Goal: Complete application form

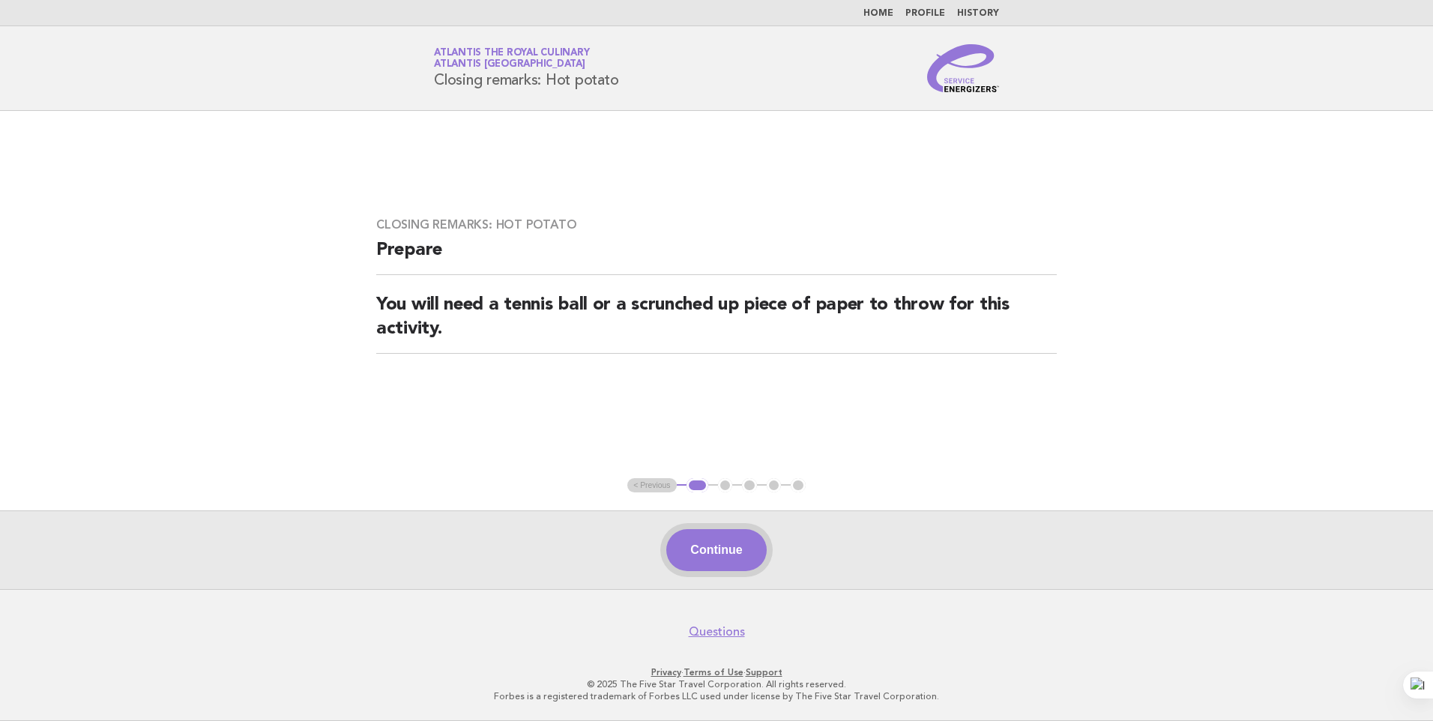
click at [678, 553] on button "Continue" at bounding box center [716, 550] width 100 height 42
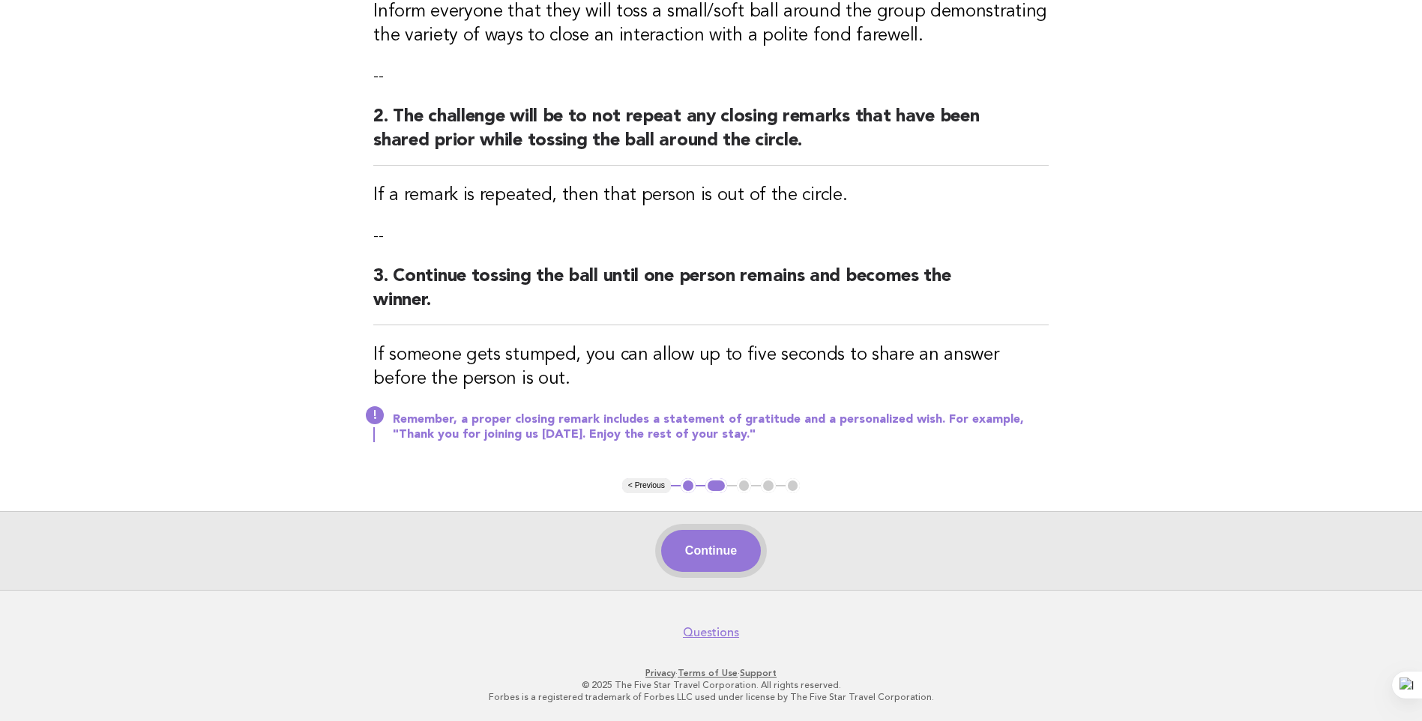
click at [710, 541] on button "Continue" at bounding box center [711, 551] width 100 height 42
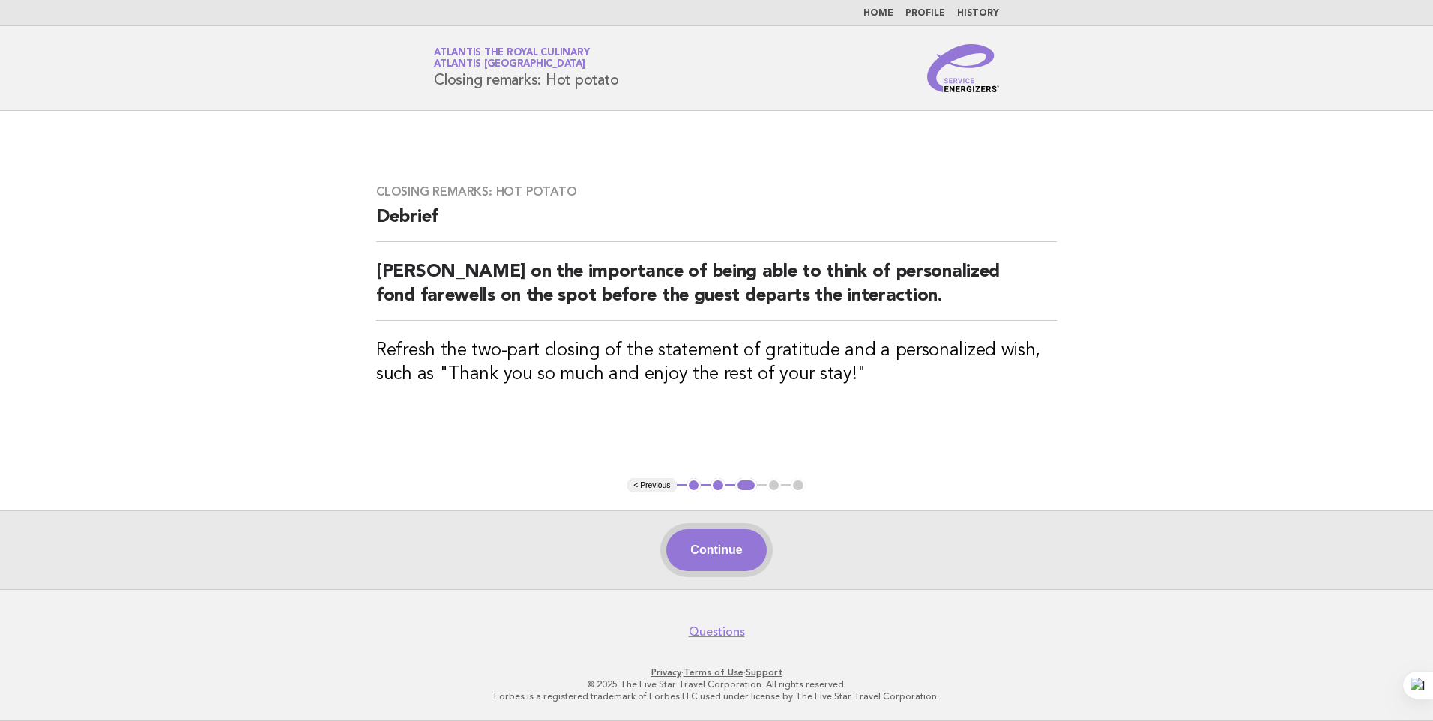
click at [716, 555] on button "Continue" at bounding box center [716, 550] width 100 height 42
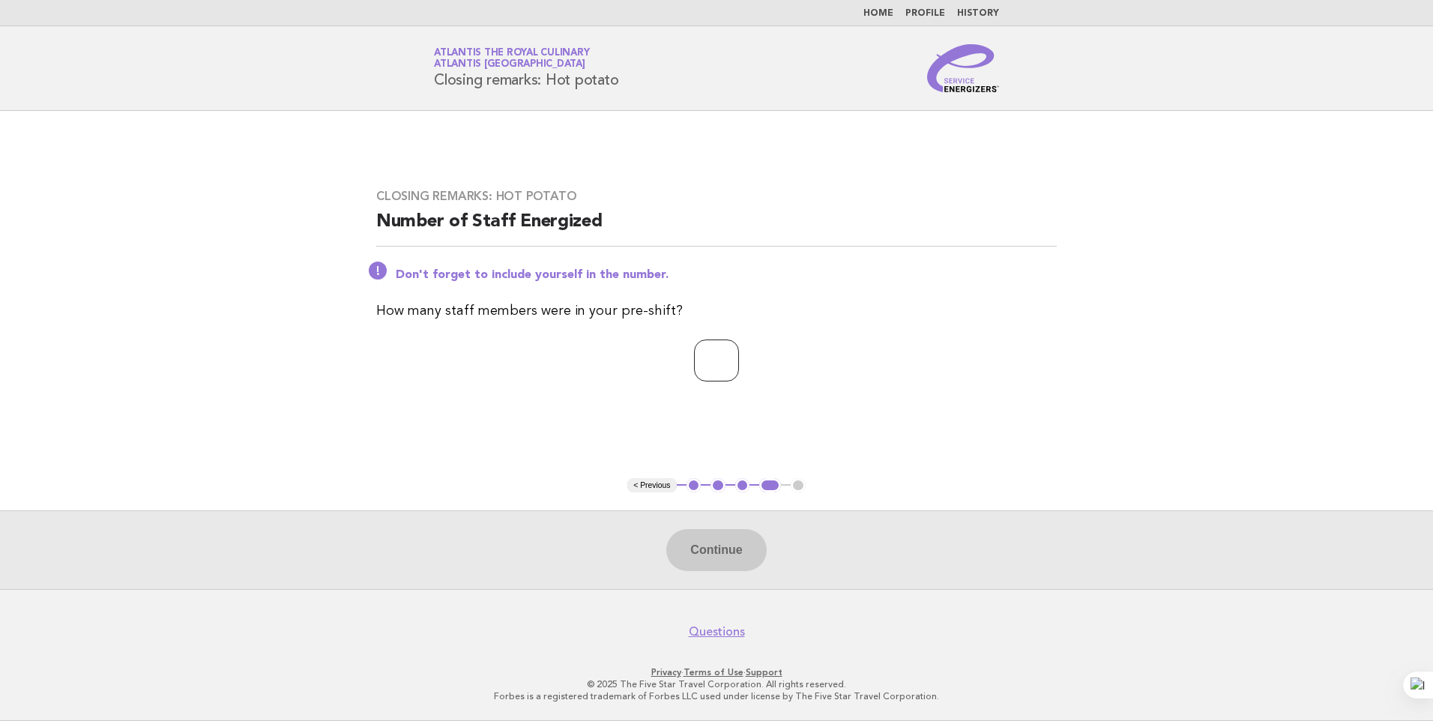
click at [696, 373] on input "number" at bounding box center [716, 361] width 45 height 42
type input "**"
click at [747, 547] on button "Continue" at bounding box center [716, 550] width 100 height 42
